Goal: Information Seeking & Learning: Learn about a topic

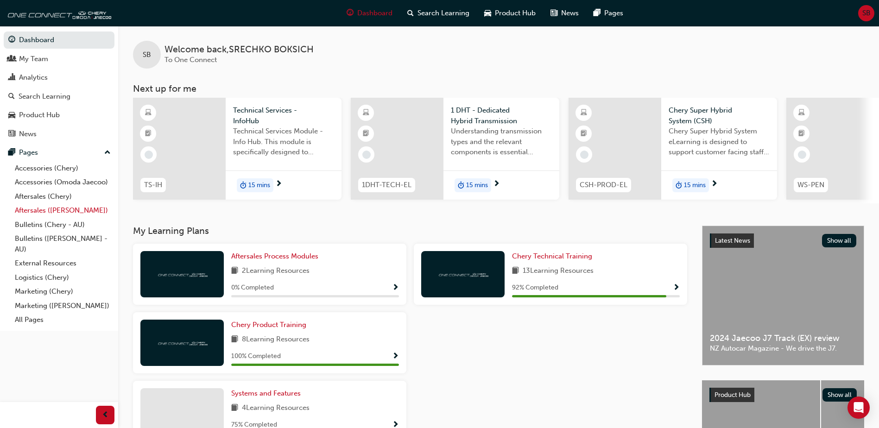
click at [61, 211] on link "Aftersales ([PERSON_NAME])" at bounding box center [62, 210] width 103 height 14
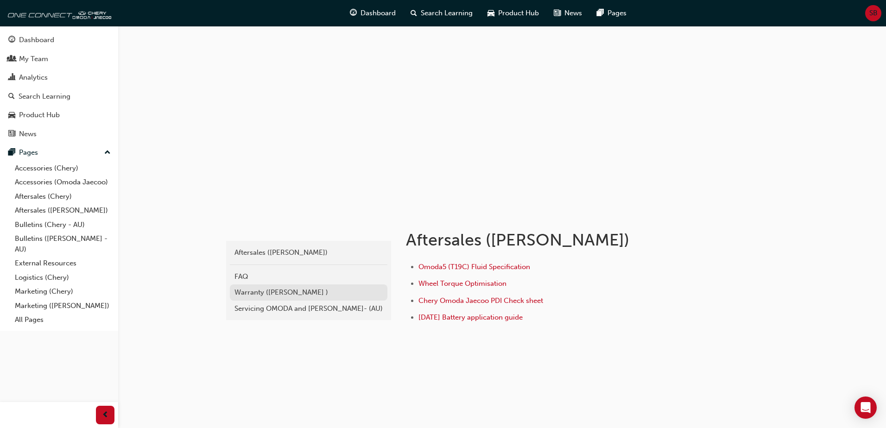
click at [274, 293] on div "Warranty ([PERSON_NAME] )" at bounding box center [308, 292] width 148 height 11
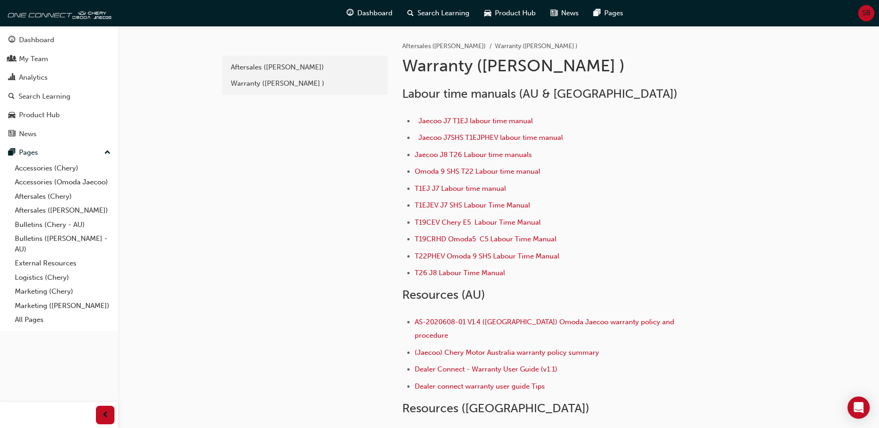
click at [289, 236] on div "e4c4a08f-6058-4cf8-8632-0a423d60f81f Aftersales (Omoda Jaecoo) Warranty ([PERSO…" at bounding box center [303, 270] width 167 height 488
click at [651, 128] on li "Jaecoo J7 T1EJ labour time manual" at bounding box center [558, 121] width 289 height 13
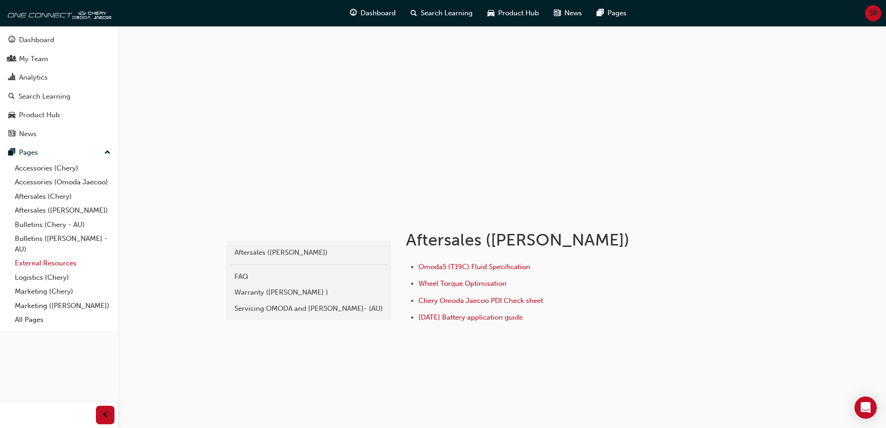
click at [50, 261] on link "External Resources" at bounding box center [62, 263] width 103 height 14
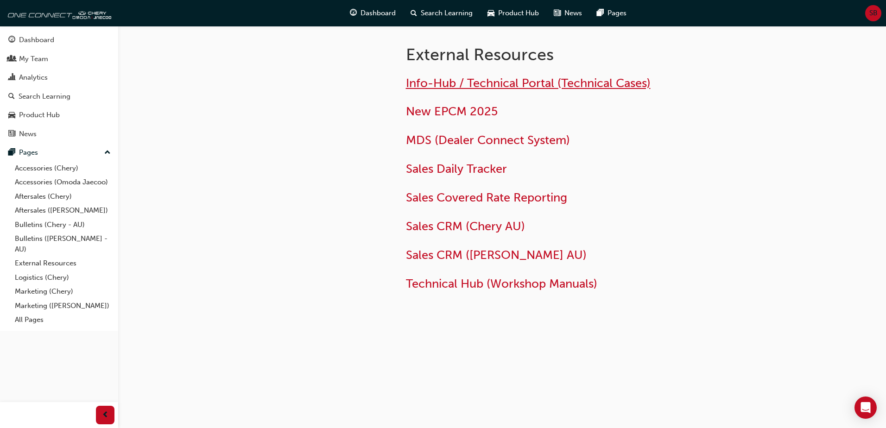
click at [466, 83] on span "Info-Hub / Technical Portal (Technical Cases)" at bounding box center [528, 83] width 245 height 14
